Goal: Information Seeking & Learning: Learn about a topic

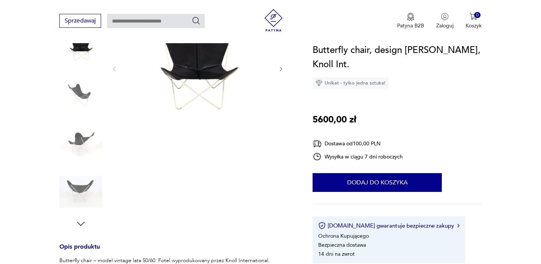
click at [79, 144] on img at bounding box center [80, 143] width 43 height 43
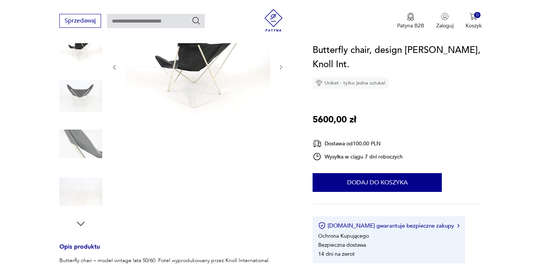
click at [79, 151] on img at bounding box center [80, 143] width 43 height 43
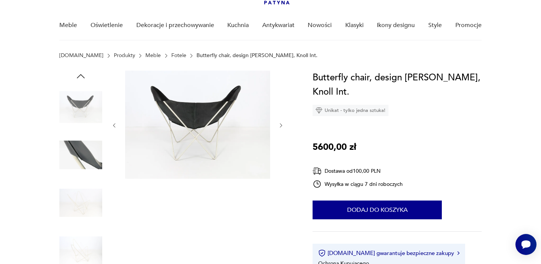
click at [82, 145] on img at bounding box center [80, 155] width 43 height 43
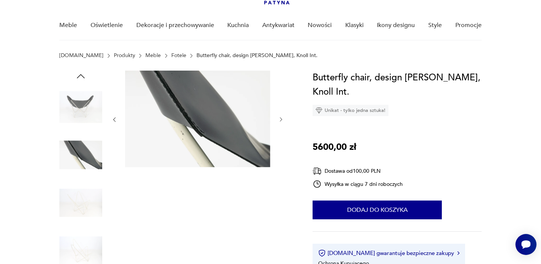
click at [82, 186] on img at bounding box center [80, 202] width 43 height 43
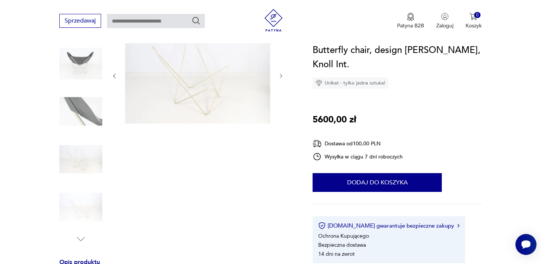
scroll to position [70, 0]
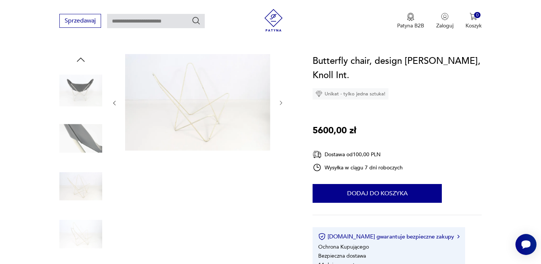
drag, startPoint x: 344, startPoint y: 76, endPoint x: 367, endPoint y: 76, distance: 22.5
click at [367, 76] on h1 "Butterfly chair, design Jorge Ferrari-Hardoy, Knoll Int." at bounding box center [396, 68] width 169 height 29
click at [151, 9] on div "Sprzedawaj Patyna B2B Zaloguj 0 Koszyk Twój koszyk ( 0 ) Brak produktów w koszy…" at bounding box center [270, 21] width 541 height 43
click at [156, 24] on input "text" at bounding box center [156, 21] width 98 height 14
type input "*****"
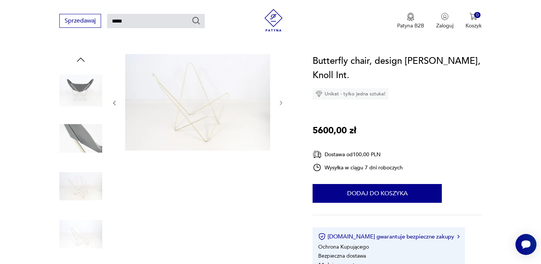
type input "*****"
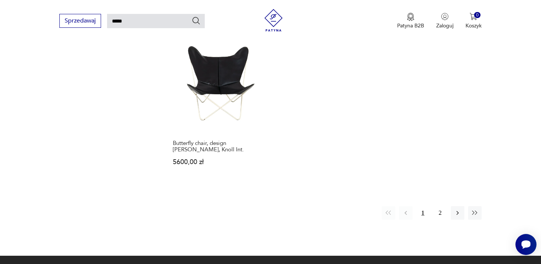
scroll to position [959, 0]
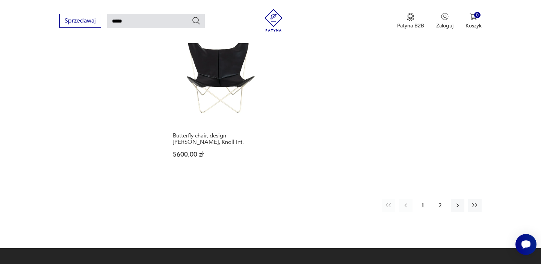
click at [440, 199] on button "2" at bounding box center [440, 206] width 14 height 14
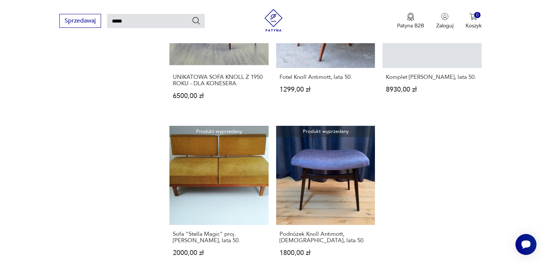
scroll to position [531, 0]
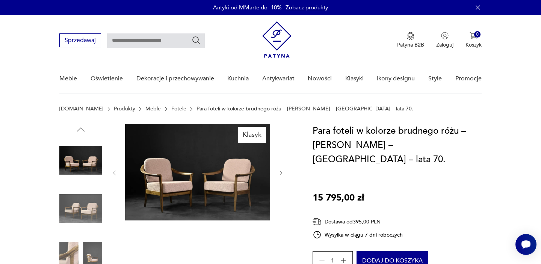
click at [90, 208] on img at bounding box center [80, 208] width 43 height 43
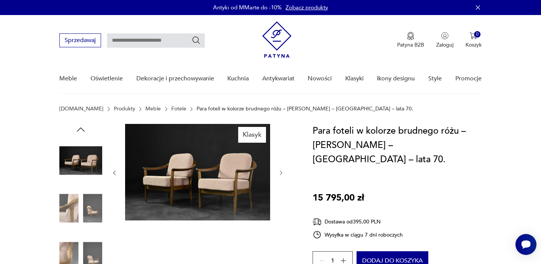
scroll to position [58, 0]
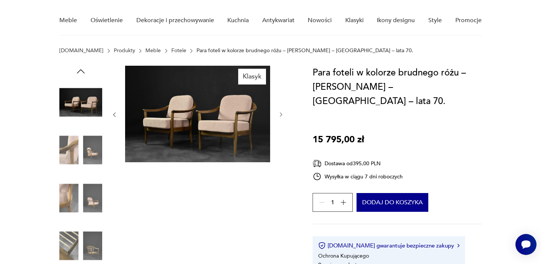
click at [92, 193] on img at bounding box center [80, 197] width 43 height 43
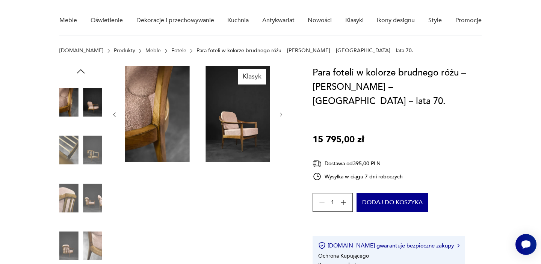
click at [92, 193] on img at bounding box center [80, 197] width 43 height 43
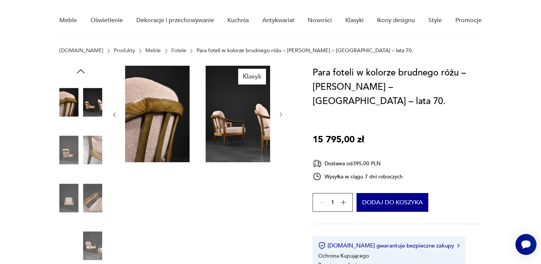
click at [95, 181] on img at bounding box center [80, 197] width 43 height 43
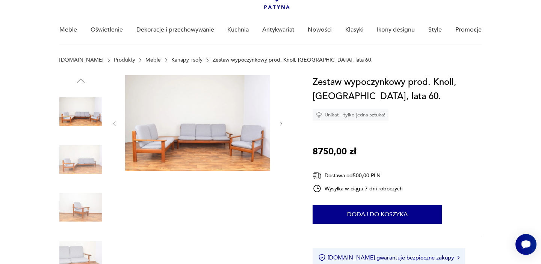
click at [80, 163] on img at bounding box center [80, 159] width 43 height 43
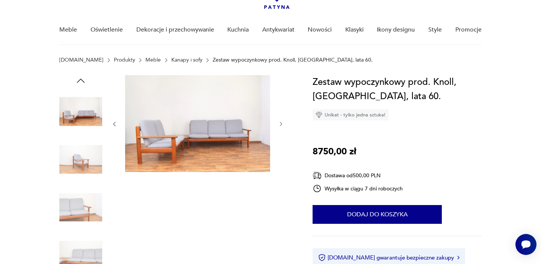
click at [80, 188] on img at bounding box center [80, 207] width 43 height 43
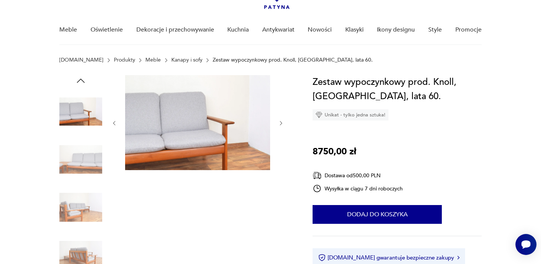
click at [80, 196] on img at bounding box center [80, 207] width 43 height 43
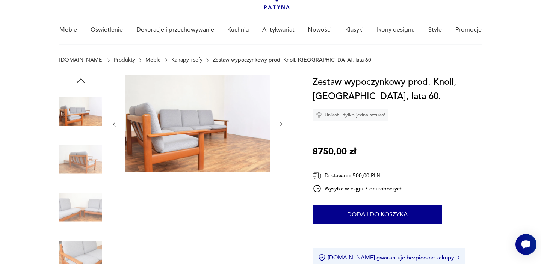
click at [80, 196] on img at bounding box center [80, 207] width 43 height 43
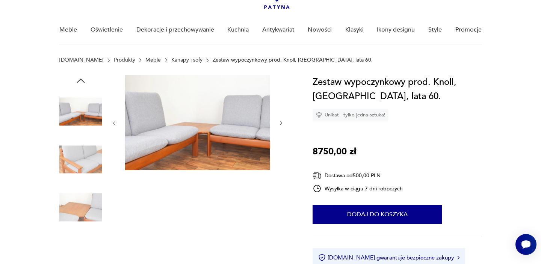
click at [80, 196] on img at bounding box center [80, 207] width 43 height 43
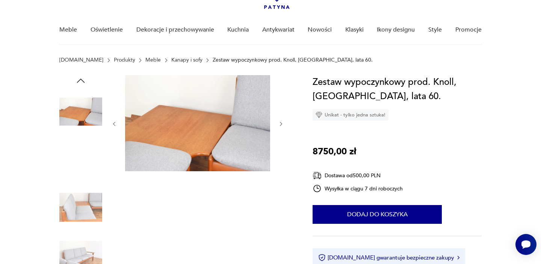
click at [80, 196] on img at bounding box center [80, 207] width 43 height 43
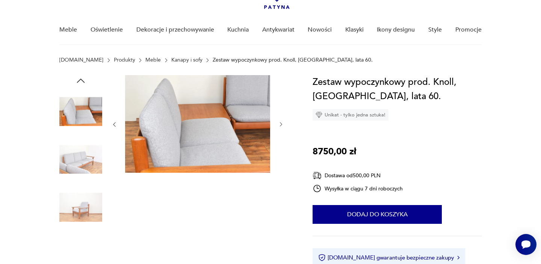
click at [80, 196] on img at bounding box center [80, 207] width 43 height 43
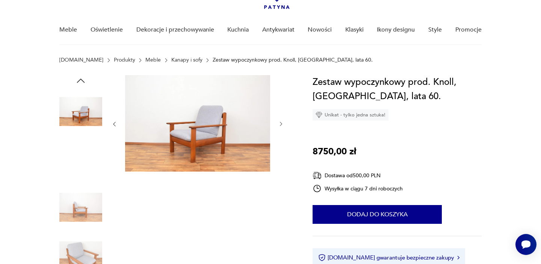
click at [80, 196] on img at bounding box center [80, 207] width 43 height 43
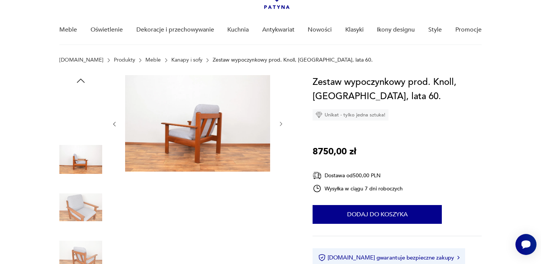
click at [80, 196] on img at bounding box center [80, 207] width 43 height 43
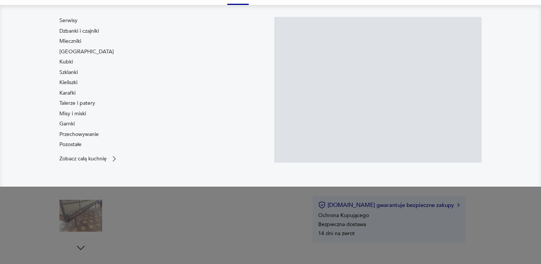
scroll to position [97, 0]
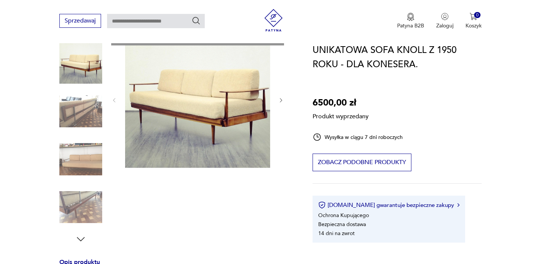
click at [82, 102] on div "Produkt wyprzedany Opis produktu Ta niezwykła sofa została zaprojektowana przez…" at bounding box center [176, 268] width 235 height 483
click at [81, 112] on div "Produkt wyprzedany Opis produktu Ta niezwykła sofa została zaprojektowana przez…" at bounding box center [176, 268] width 235 height 483
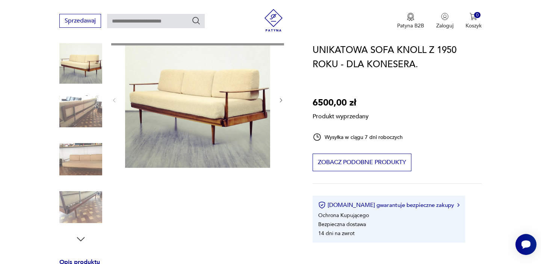
click at [83, 120] on div "Produkt wyprzedany Opis produktu Ta niezwykła sofa została zaprojektowana przez…" at bounding box center [176, 268] width 235 height 483
click at [82, 75] on div "Produkt wyprzedany Opis produktu Ta niezwykła sofa została zaprojektowana przez…" at bounding box center [176, 268] width 235 height 483
click at [75, 114] on div "Produkt wyprzedany Opis produktu Ta niezwykła sofa została zaprojektowana przez…" at bounding box center [176, 268] width 235 height 483
click at [86, 162] on div "Produkt wyprzedany Opis produktu Ta niezwykła sofa została zaprojektowana przez…" at bounding box center [176, 268] width 235 height 483
click at [76, 61] on div "Produkt wyprzedany Opis produktu Ta niezwykła sofa została zaprojektowana przez…" at bounding box center [176, 268] width 235 height 483
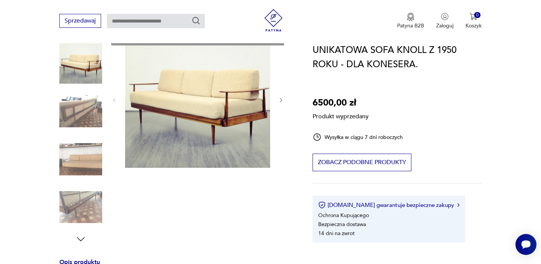
click at [79, 104] on div "Produkt wyprzedany Opis produktu Ta niezwykła sofa została zaprojektowana przez…" at bounding box center [176, 268] width 235 height 483
click at [81, 100] on div "Produkt wyprzedany Opis produktu Ta niezwykła sofa została zaprojektowana przez…" at bounding box center [176, 268] width 235 height 483
click at [69, 143] on div "Produkt wyprzedany Opis produktu Ta niezwykła sofa została zaprojektowana przez…" at bounding box center [176, 268] width 235 height 483
click at [74, 121] on div "Produkt wyprzedany Opis produktu Ta niezwykła sofa została zaprojektowana przez…" at bounding box center [176, 268] width 235 height 483
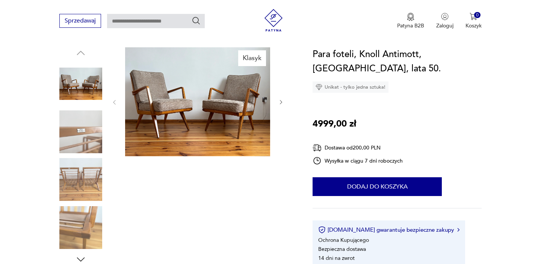
click at [277, 99] on div at bounding box center [197, 102] width 173 height 110
click at [280, 101] on icon "button" at bounding box center [281, 102] width 6 height 6
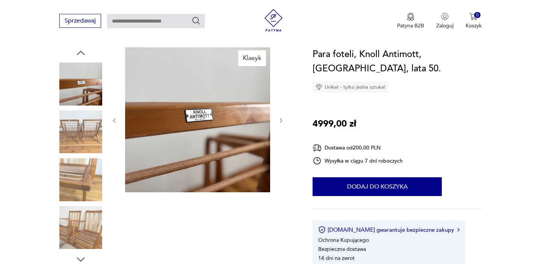
click at [279, 120] on icon "button" at bounding box center [281, 121] width 6 height 6
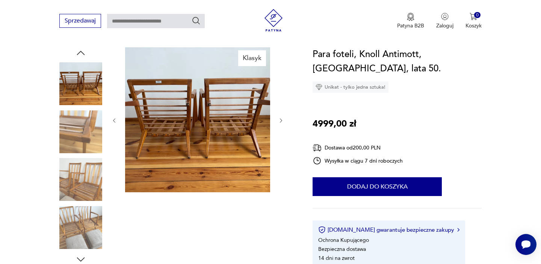
click at [280, 118] on icon "button" at bounding box center [281, 120] width 2 height 5
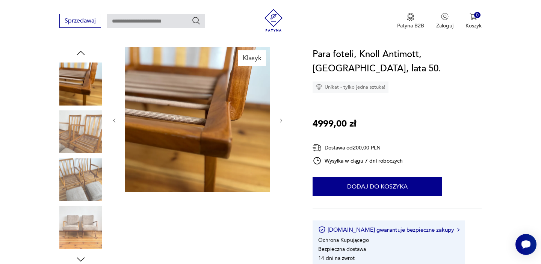
click at [280, 118] on icon "button" at bounding box center [281, 120] width 2 height 5
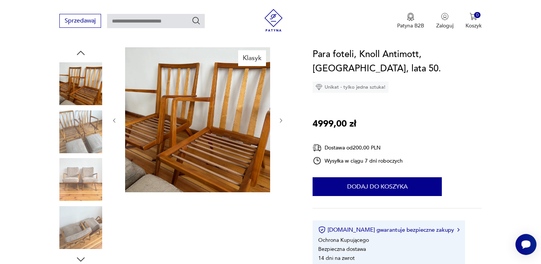
click at [280, 118] on icon "button" at bounding box center [281, 120] width 2 height 5
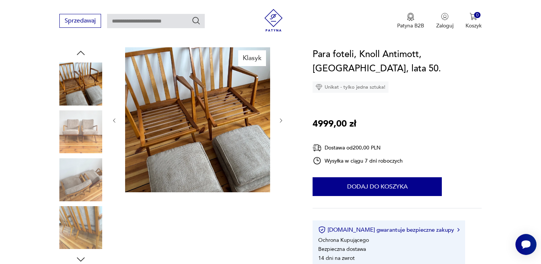
click at [280, 118] on icon "button" at bounding box center [281, 120] width 2 height 5
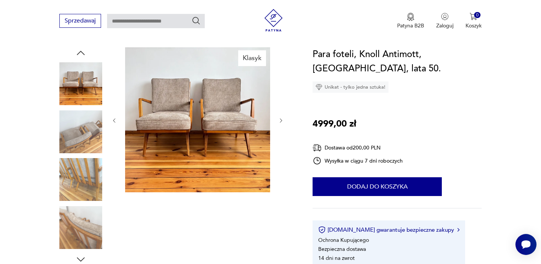
click at [280, 118] on icon "button" at bounding box center [281, 120] width 2 height 5
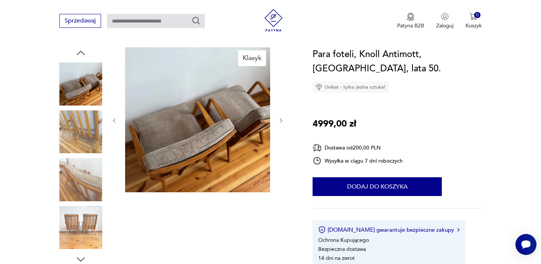
click at [280, 118] on icon "button" at bounding box center [281, 120] width 2 height 5
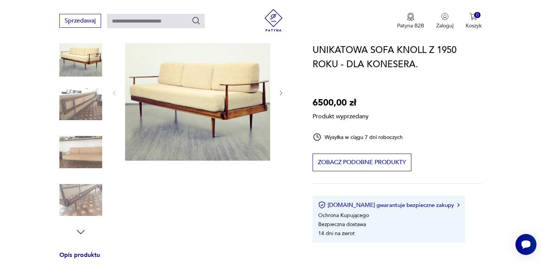
scroll to position [112, 0]
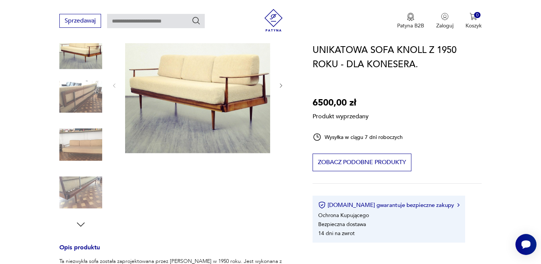
click at [81, 89] on div "Produkt wyprzedany Opis produktu Ta niezwykła sofa została zaprojektowana przez…" at bounding box center [176, 253] width 235 height 483
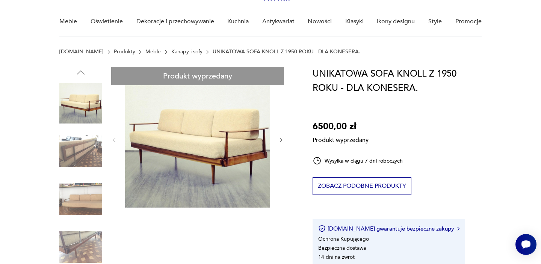
scroll to position [112, 0]
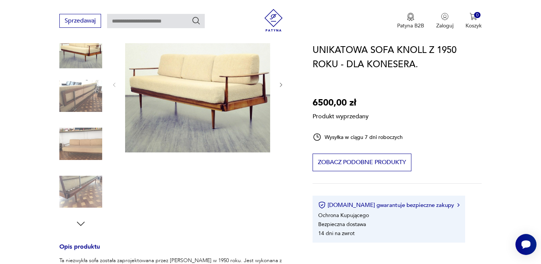
click at [73, 94] on div "Produkt wyprzedany Opis produktu Ta niezwykła sofa została zaprojektowana przez…" at bounding box center [176, 253] width 235 height 483
